Goal: Contribute content

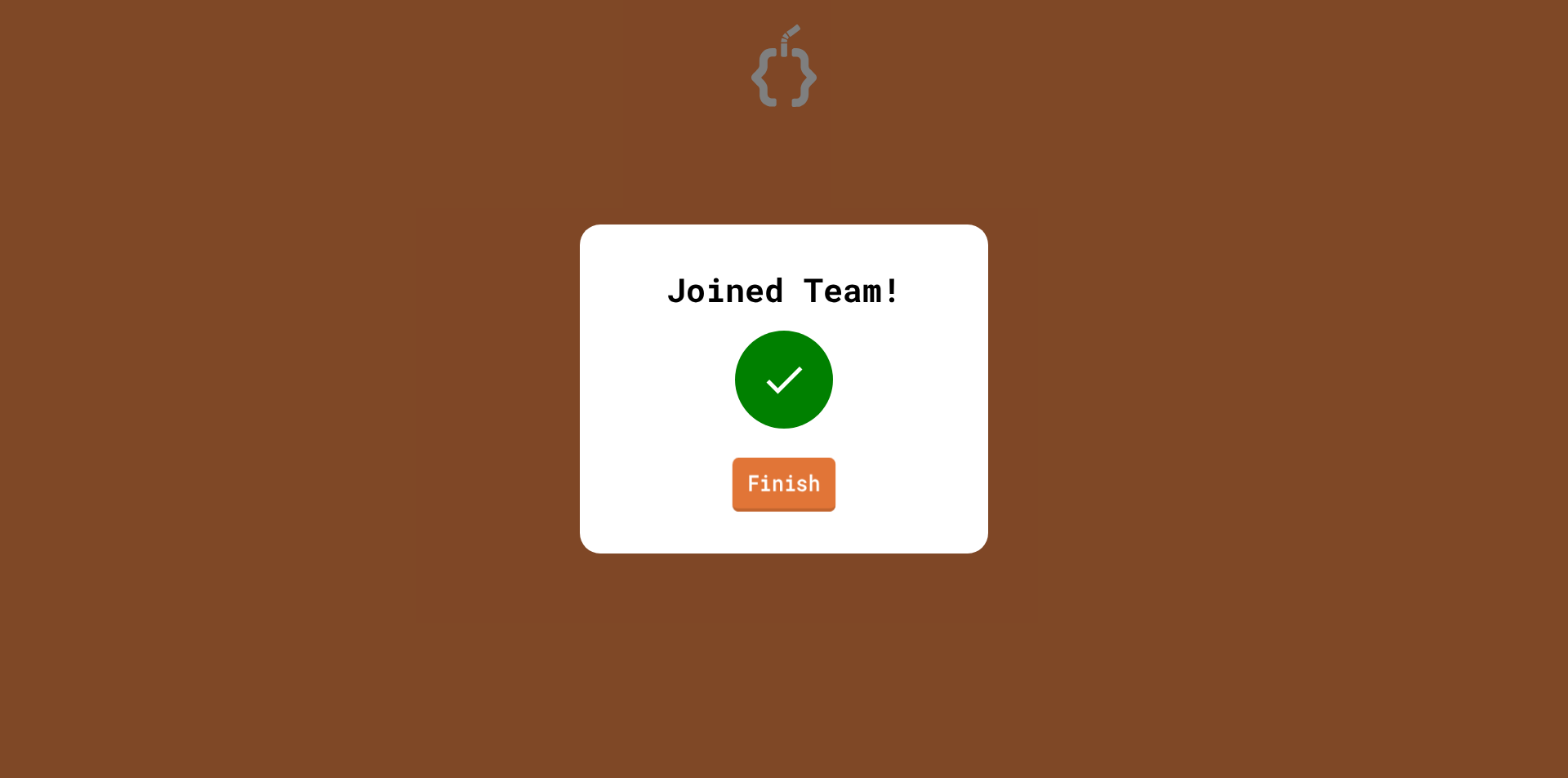
click at [797, 499] on link "Finish" at bounding box center [784, 485] width 103 height 53
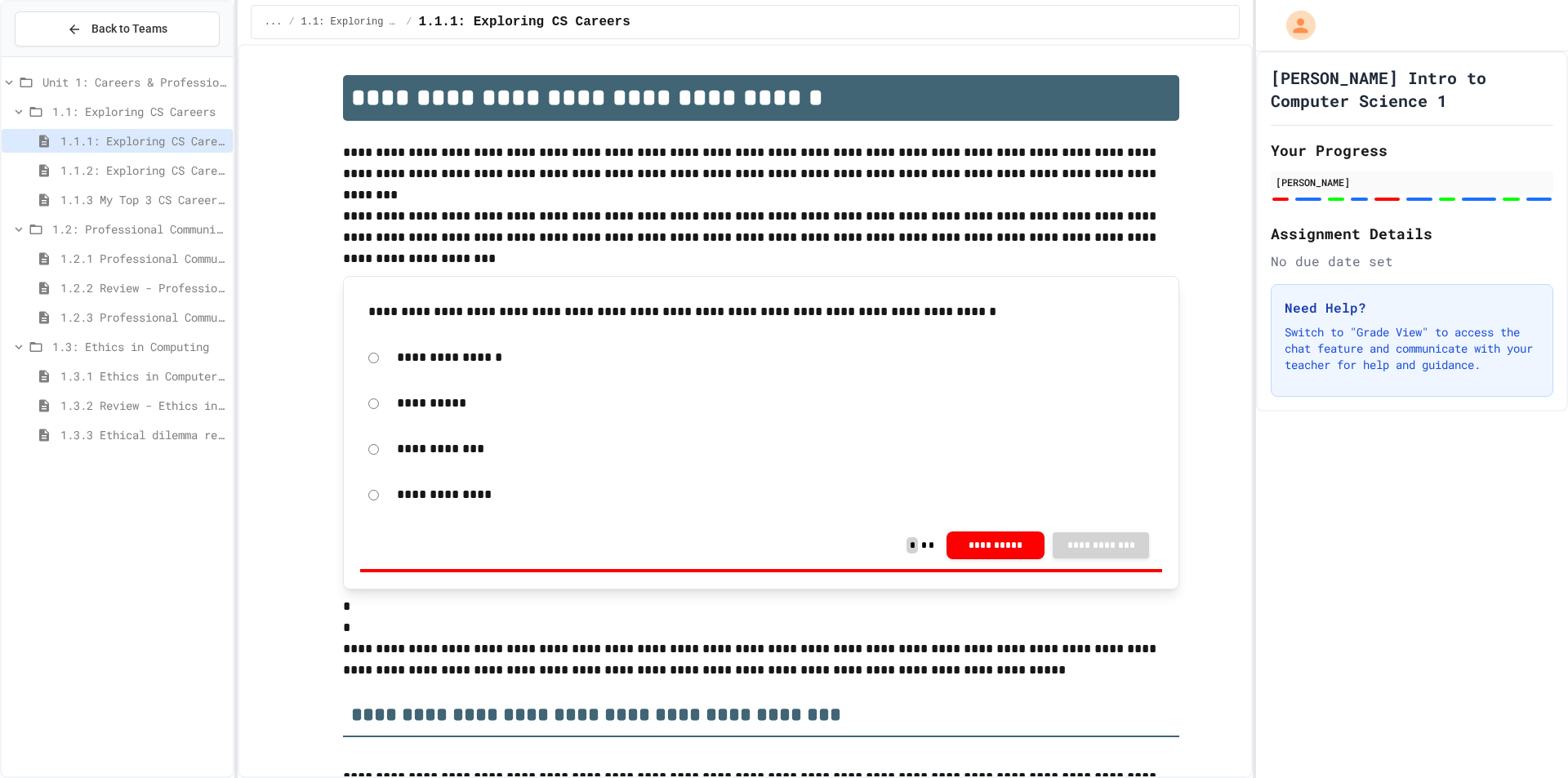
click at [148, 429] on span "1.3.3 Ethical dilemma reflections" at bounding box center [144, 435] width 166 height 17
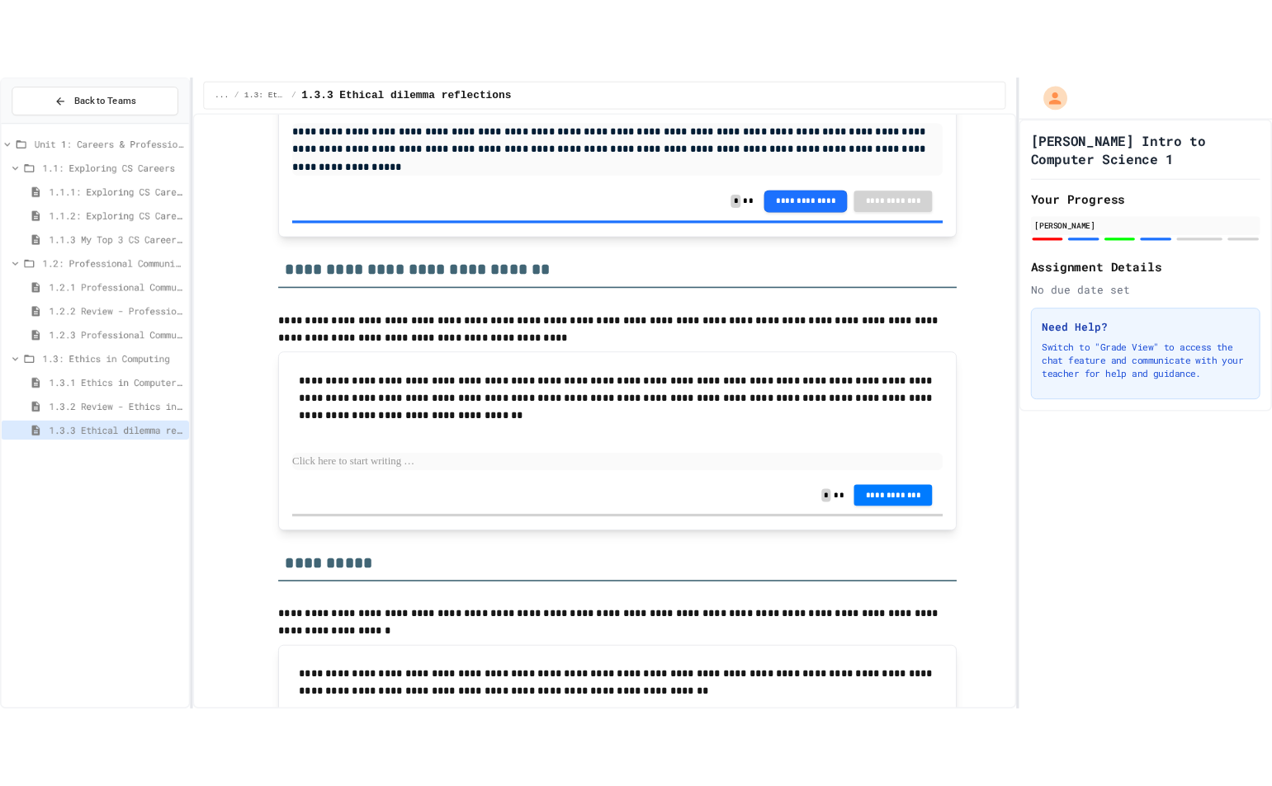
scroll to position [2263, 0]
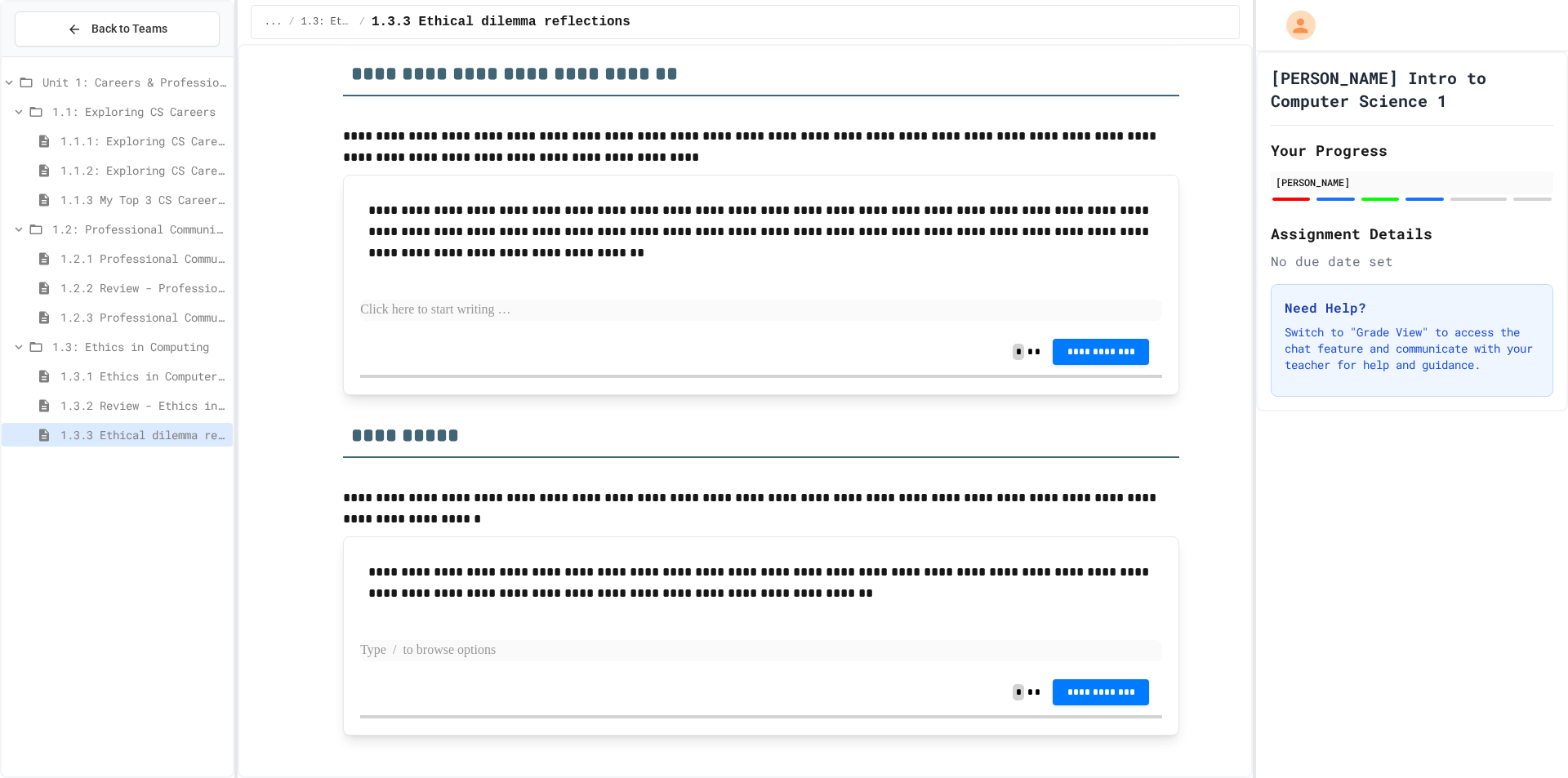
click at [869, 640] on p at bounding box center [761, 650] width 802 height 21
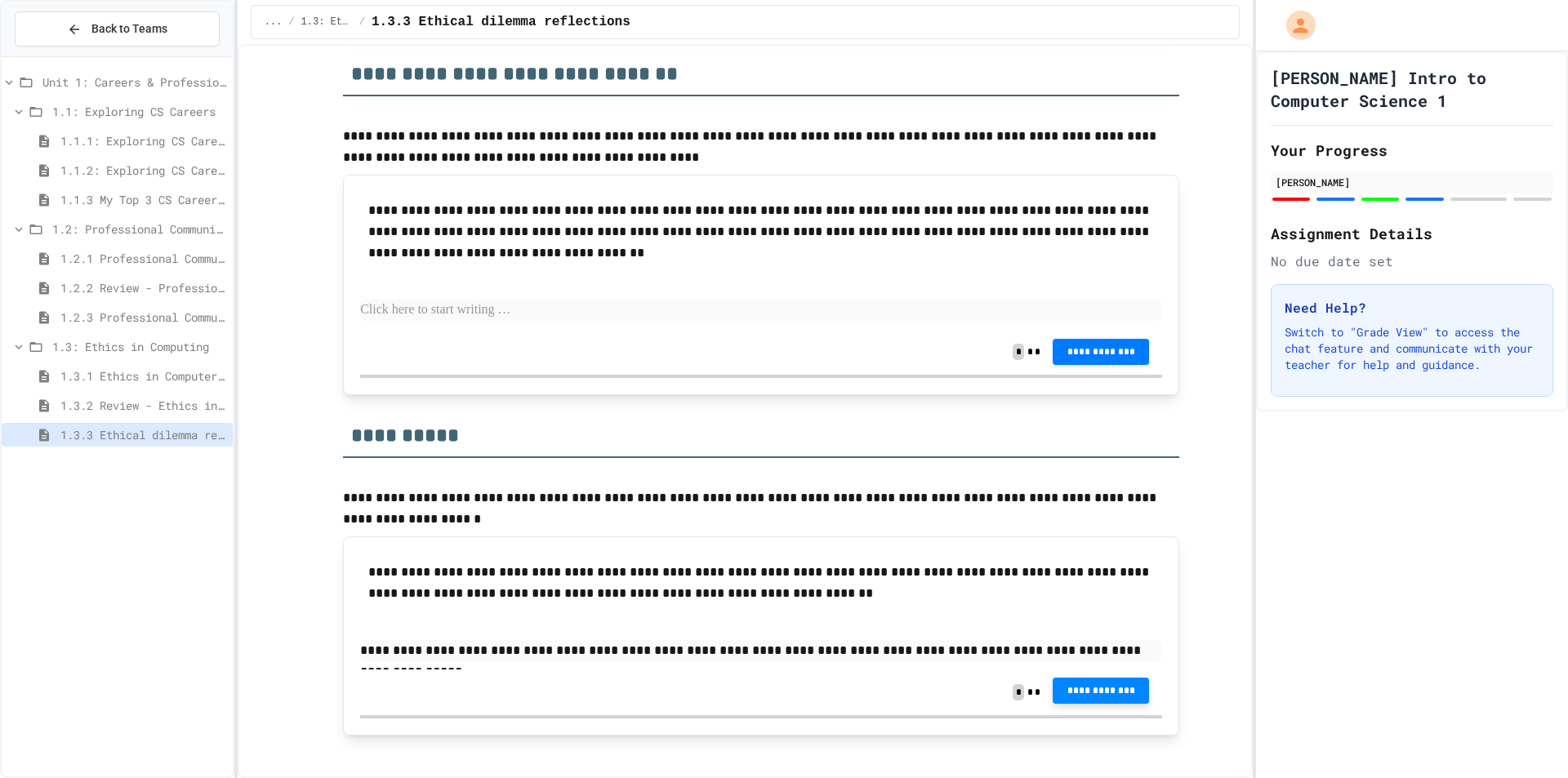
click at [1110, 678] on button "**********" at bounding box center [1101, 691] width 96 height 26
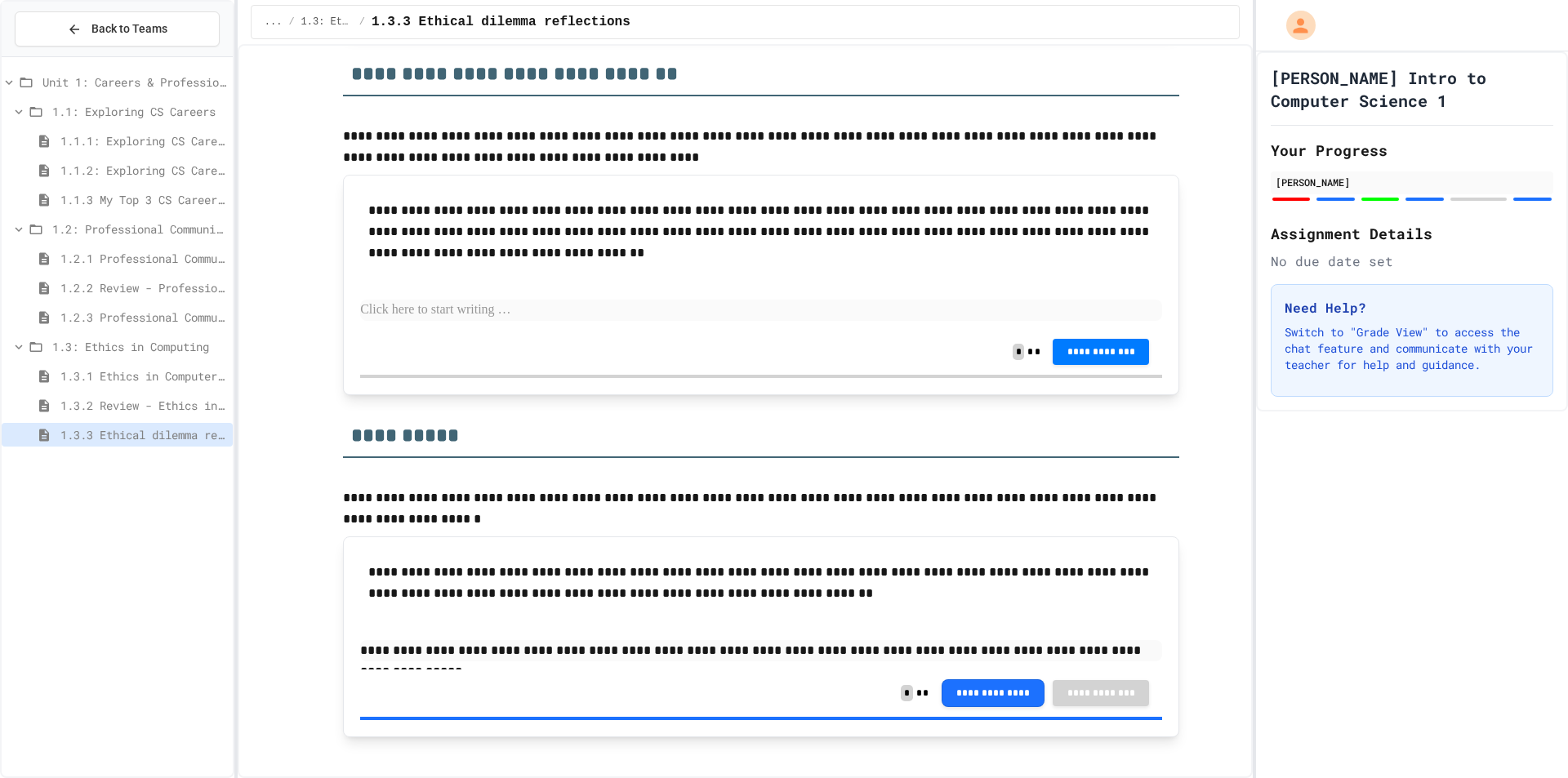
click at [792, 300] on p at bounding box center [761, 310] width 802 height 21
click at [422, 300] on p at bounding box center [761, 310] width 802 height 21
paste div
click at [371, 300] on p at bounding box center [761, 310] width 802 height 21
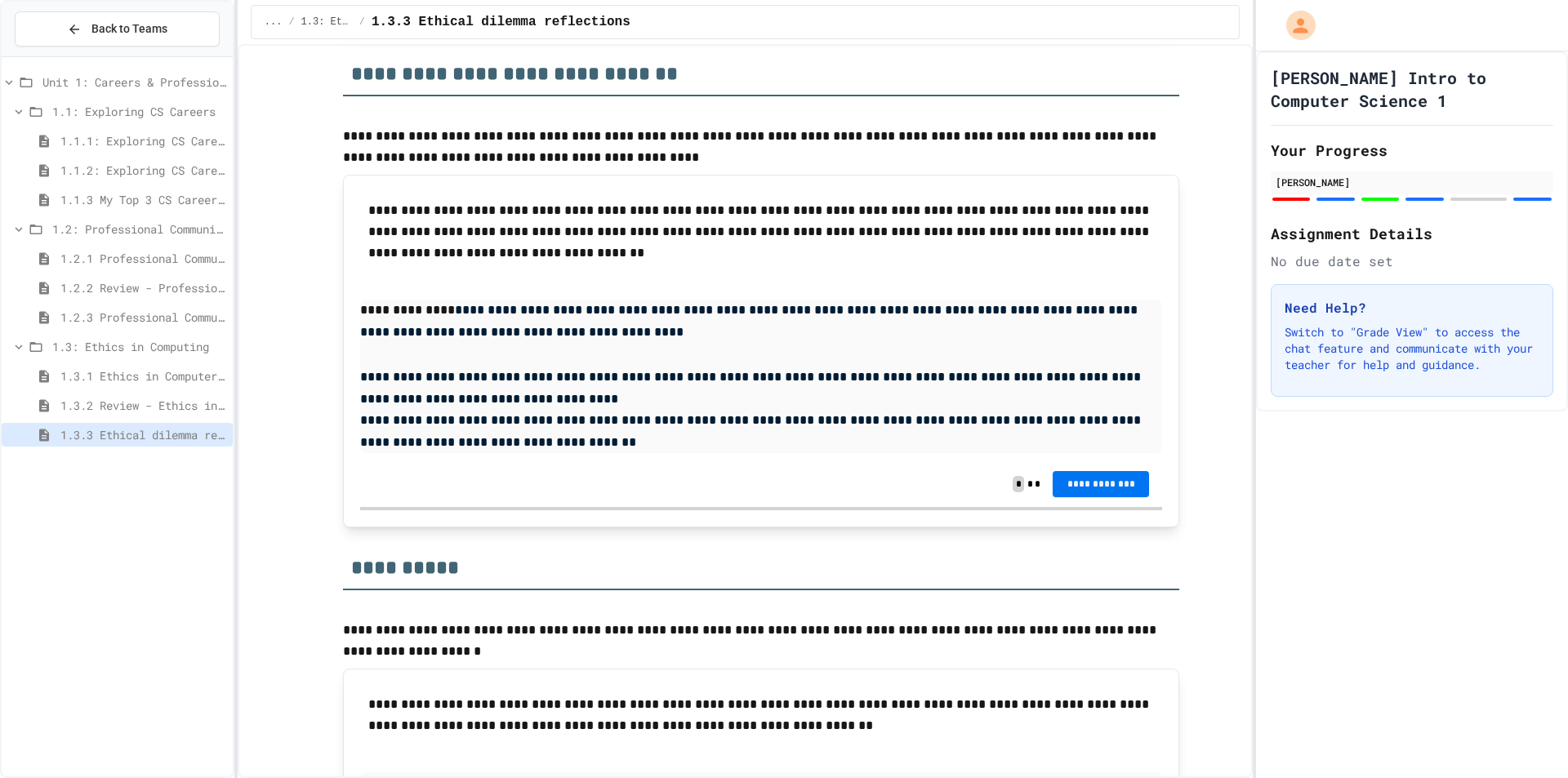
click at [1086, 478] on button "**********" at bounding box center [1101, 484] width 96 height 26
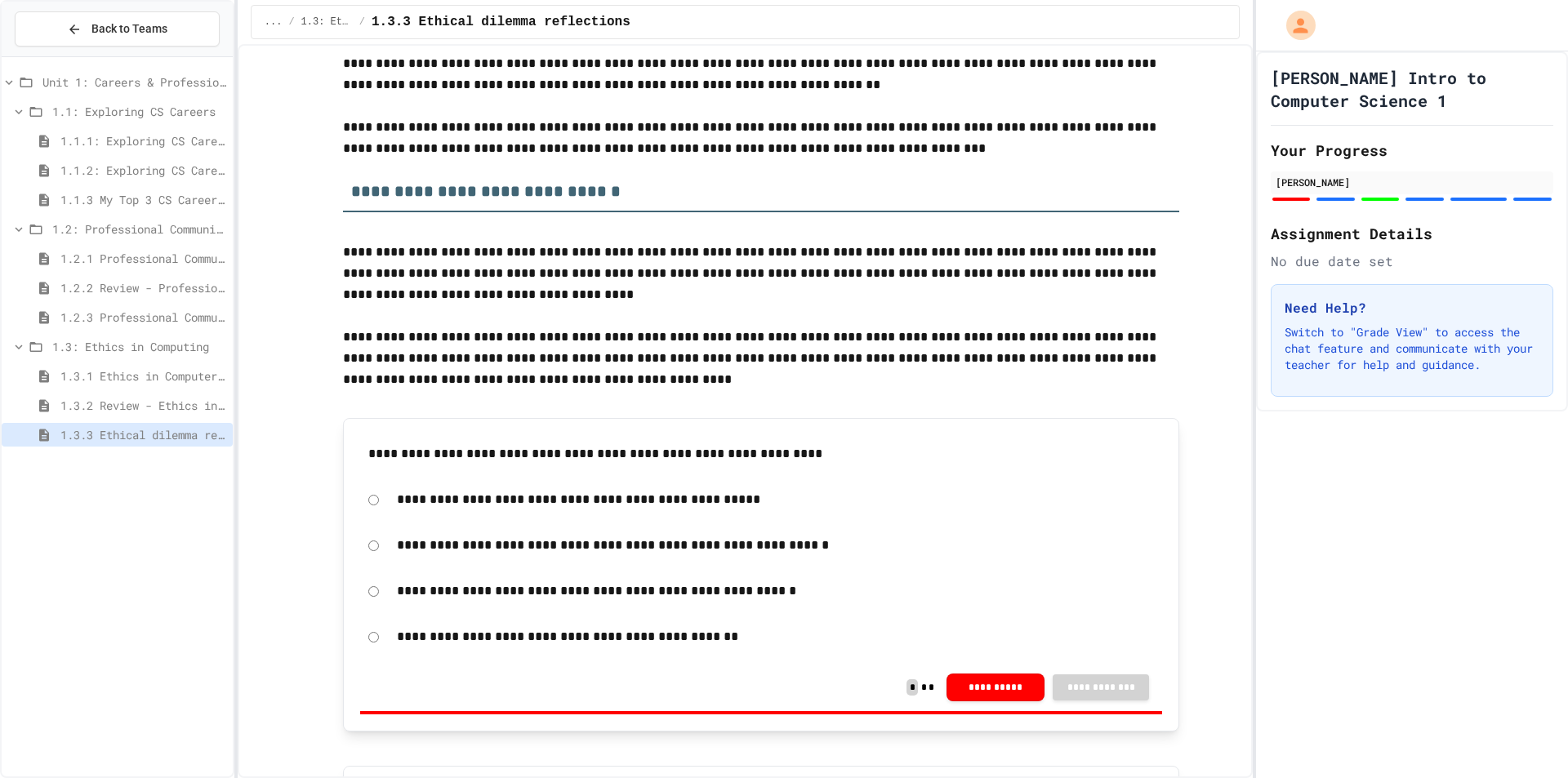
scroll to position [0, 0]
